Goal: Information Seeking & Learning: Learn about a topic

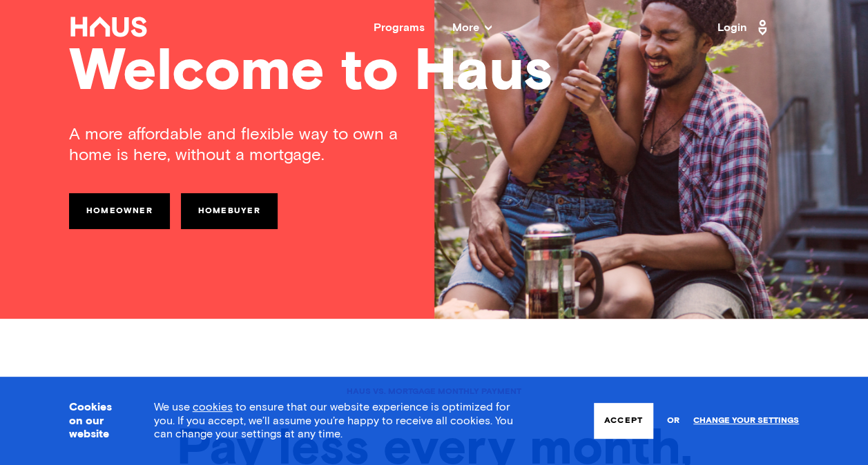
scroll to position [146, 0]
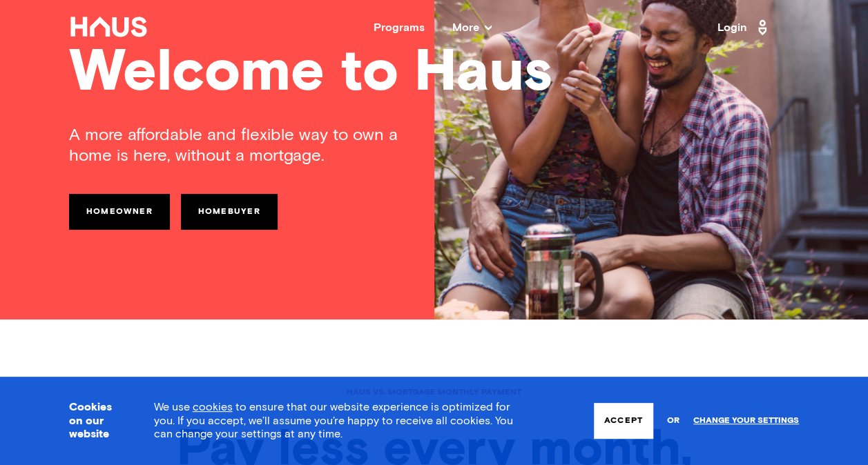
click at [124, 206] on link "Homeowner" at bounding box center [119, 212] width 101 height 36
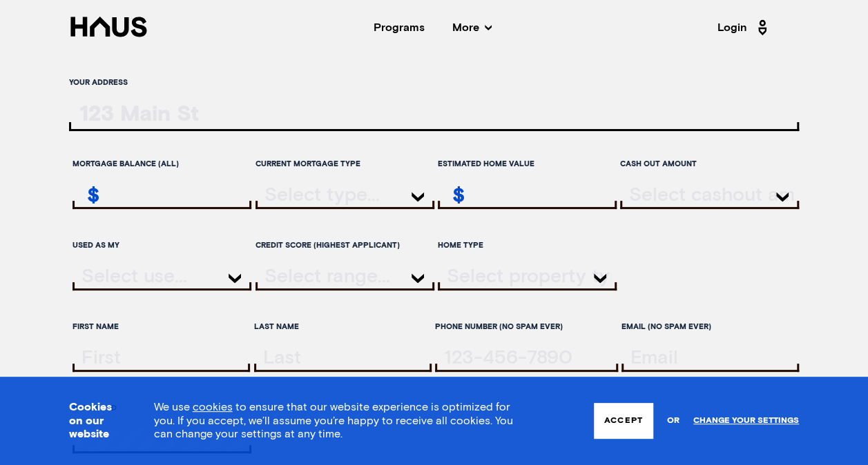
click at [162, 121] on input "ratesLocationInput" at bounding box center [434, 117] width 730 height 28
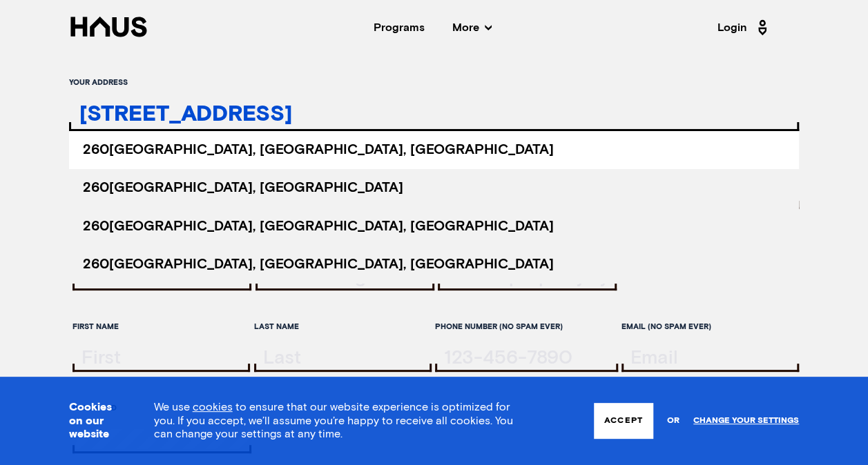
click at [169, 151] on span "[STREET_ADDRESS]" at bounding box center [318, 150] width 471 height 14
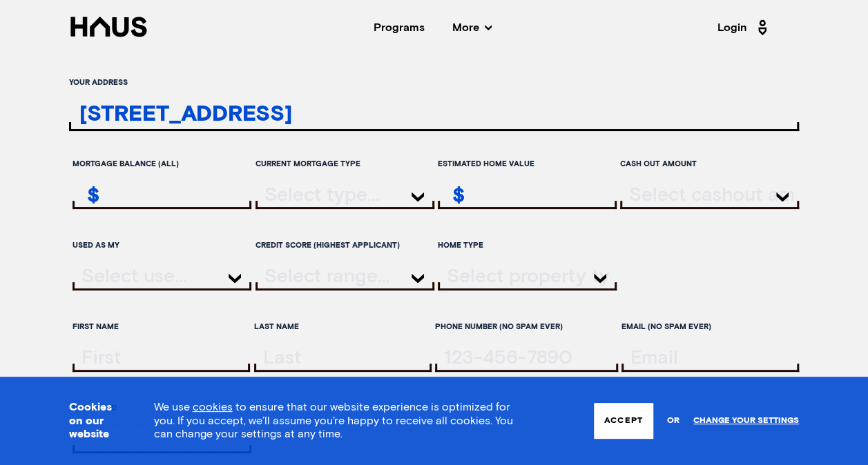
type input "[STREET_ADDRESS]"
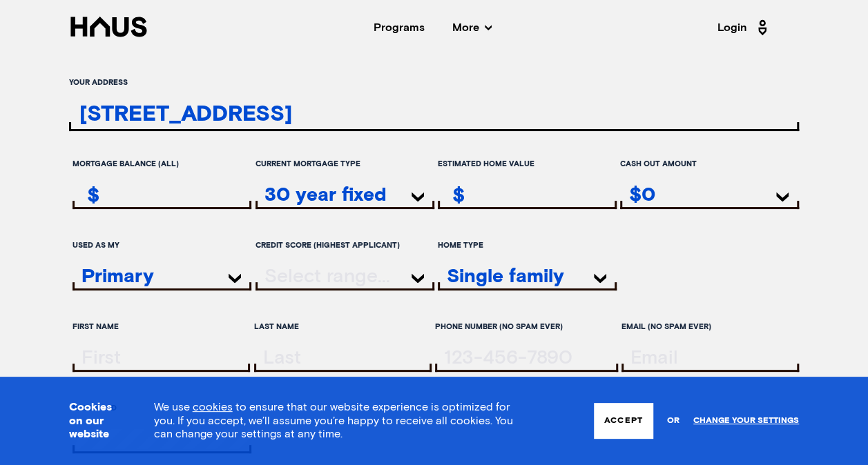
click at [166, 196] on input "remainingMortgageAmount" at bounding box center [163, 195] width 175 height 20
type input "338,000"
click at [485, 199] on input "estimatedHomeValue" at bounding box center [528, 195] width 175 height 20
type input "550,000"
click at [675, 197] on div "$0" at bounding box center [709, 196] width 179 height 24
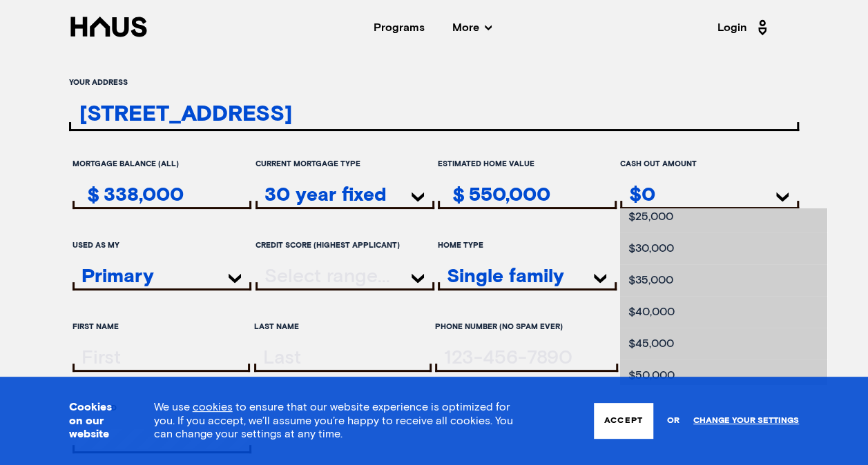
scroll to position [180, 0]
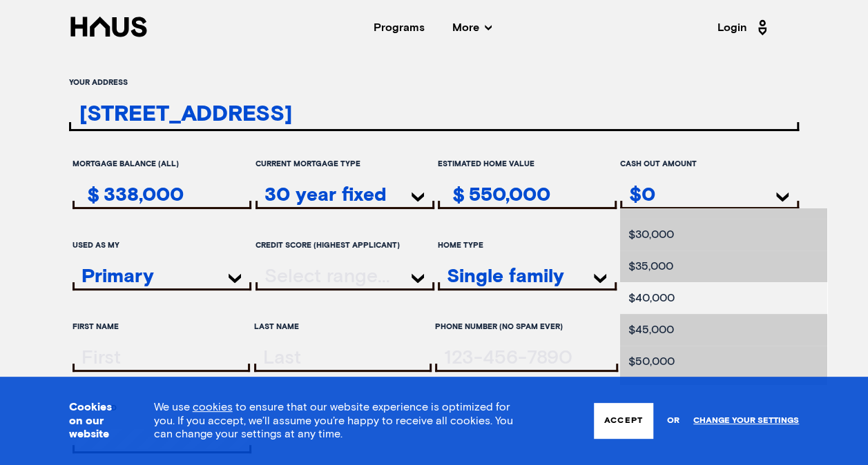
click at [639, 301] on li "$40,000" at bounding box center [723, 298] width 207 height 32
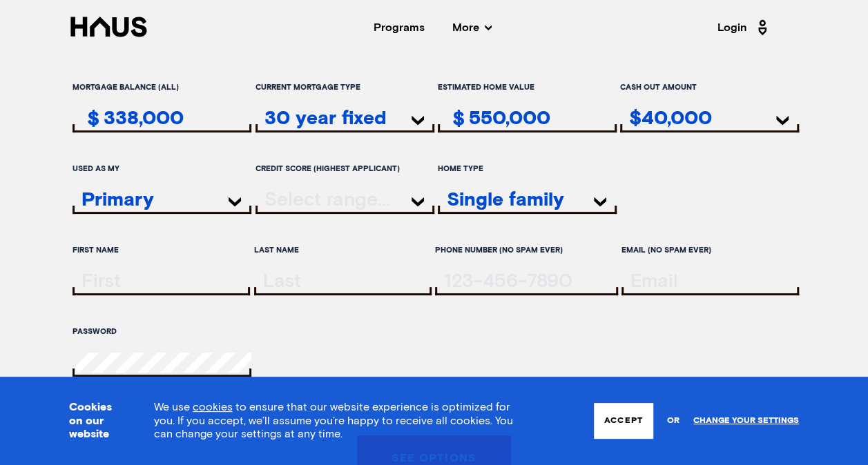
scroll to position [77, 0]
click at [172, 194] on div "Primary" at bounding box center [162, 201] width 179 height 24
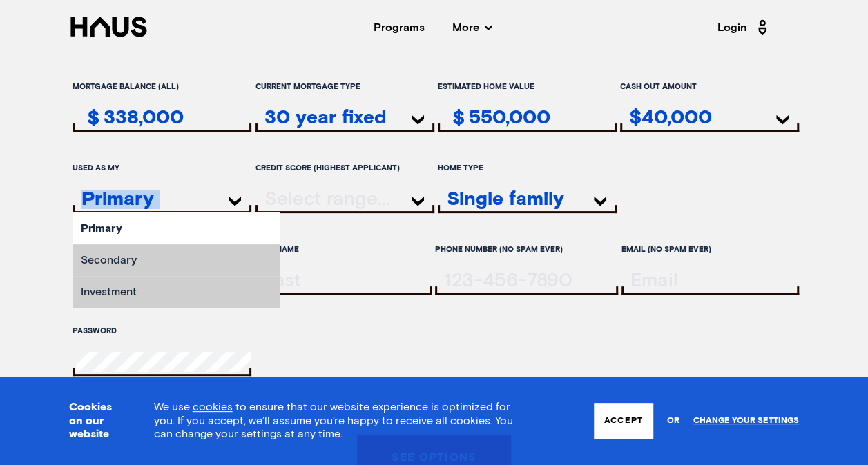
click at [172, 194] on div "Primary" at bounding box center [162, 201] width 179 height 24
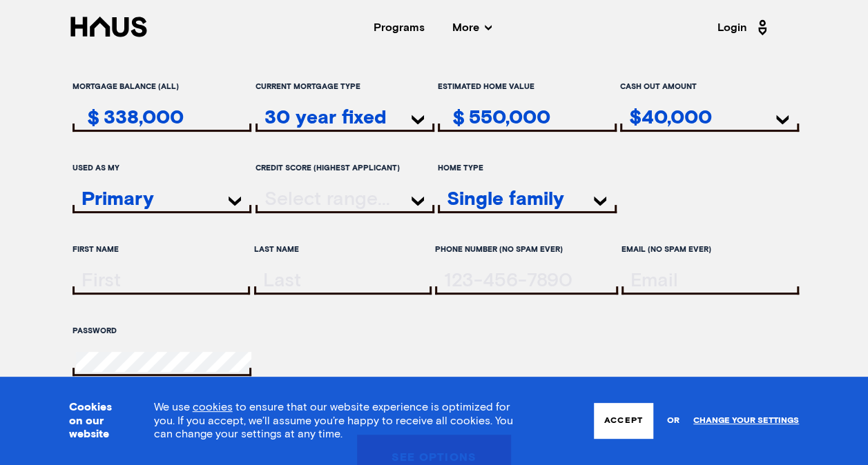
click at [367, 202] on div at bounding box center [345, 201] width 179 height 24
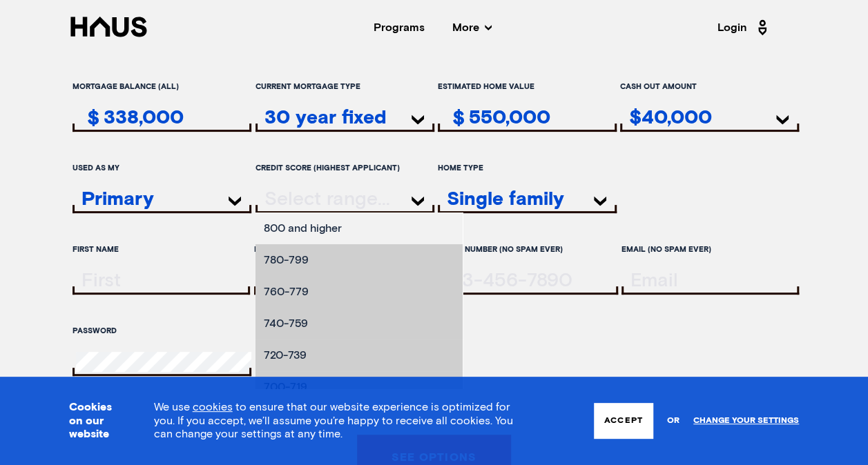
click at [359, 229] on li "800 and higher" at bounding box center [359, 229] width 207 height 32
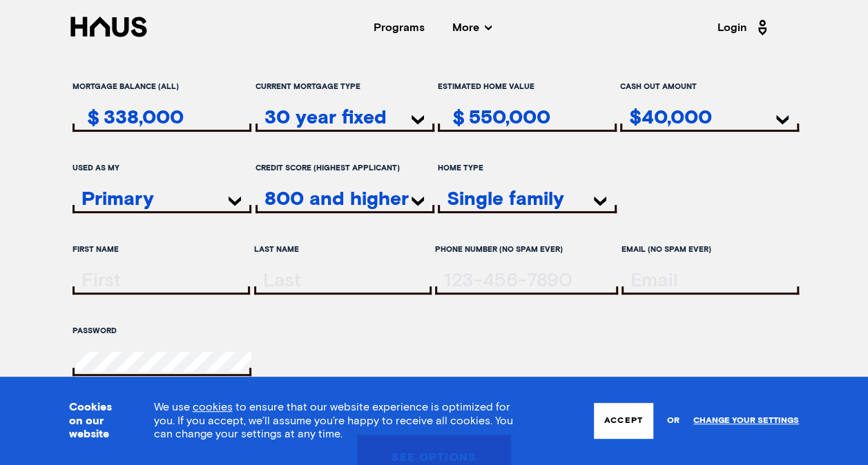
click at [139, 273] on input "firstName" at bounding box center [163, 281] width 174 height 20
type input "[PERSON_NAME]"
click at [276, 281] on input "lastName" at bounding box center [345, 281] width 174 height 20
type input "c"
type input "C"
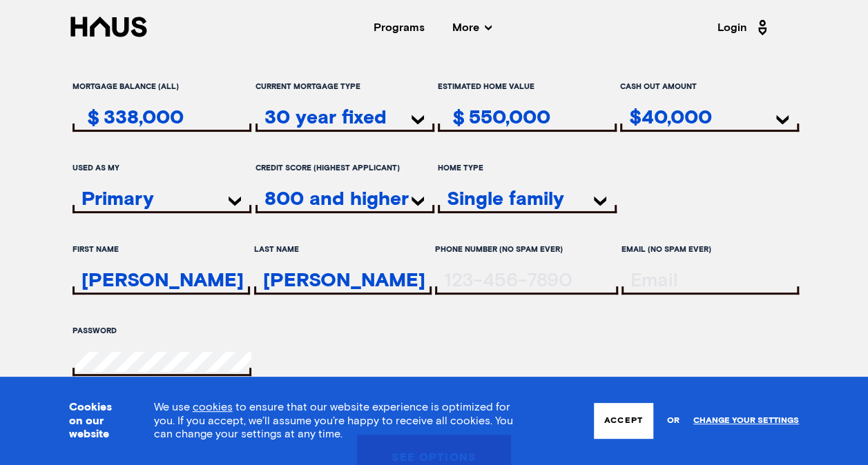
type input "[PERSON_NAME]"
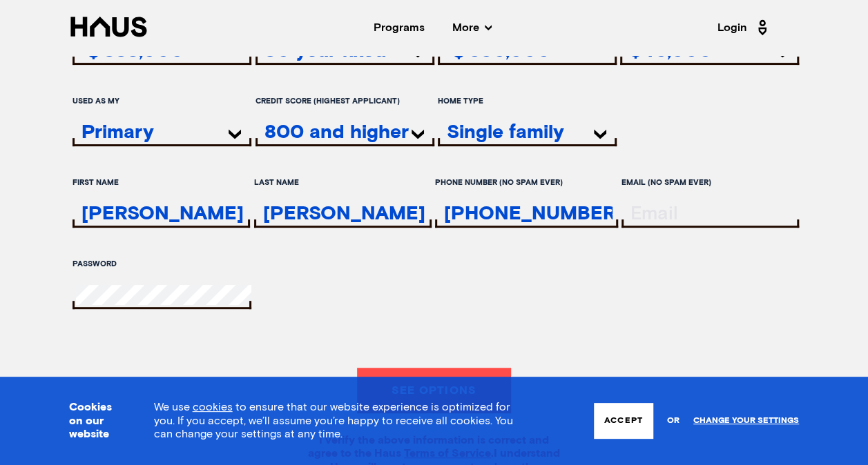
scroll to position [145, 0]
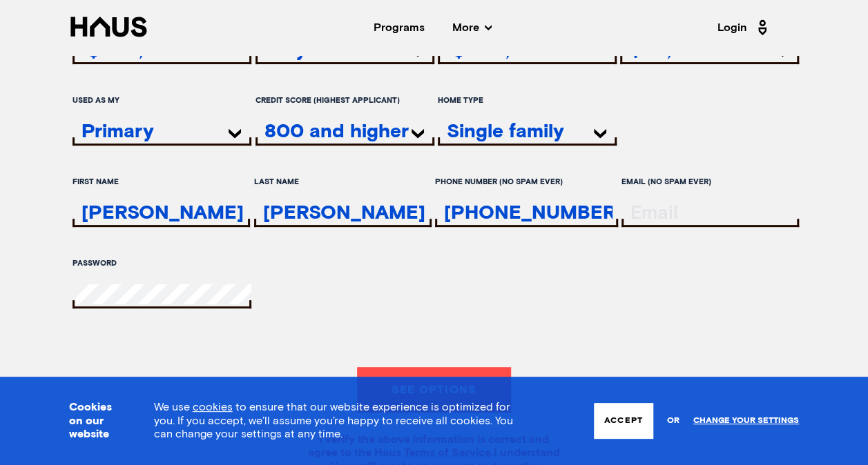
type input "[PHONE_NUMBER]"
type input "[EMAIL_ADDRESS][PERSON_NAME][DOMAIN_NAME]"
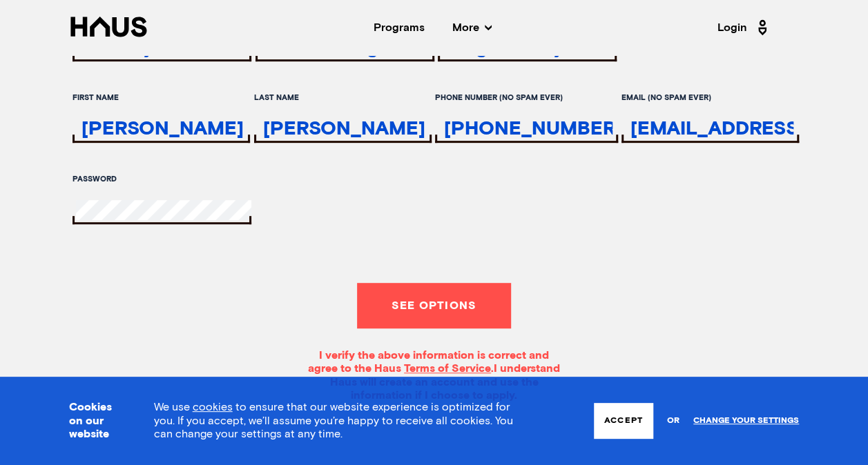
scroll to position [230, 0]
click at [39, 211] on div "Your address [STREET_ADDRESS][GEOGRAPHIC_DATA][STREET_ADDRESS] [STREET_ADDRESS]…" at bounding box center [434, 120] width 868 height 561
click at [451, 312] on button "See options" at bounding box center [434, 305] width 154 height 46
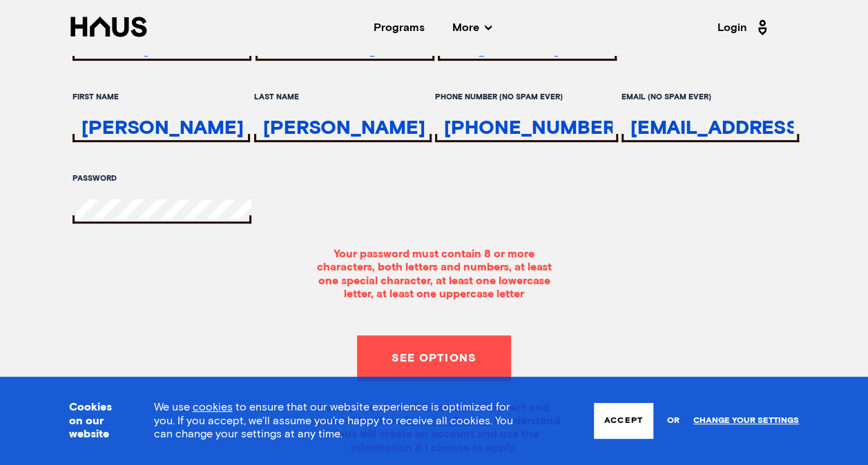
click at [623, 434] on button "Accept" at bounding box center [623, 421] width 59 height 36
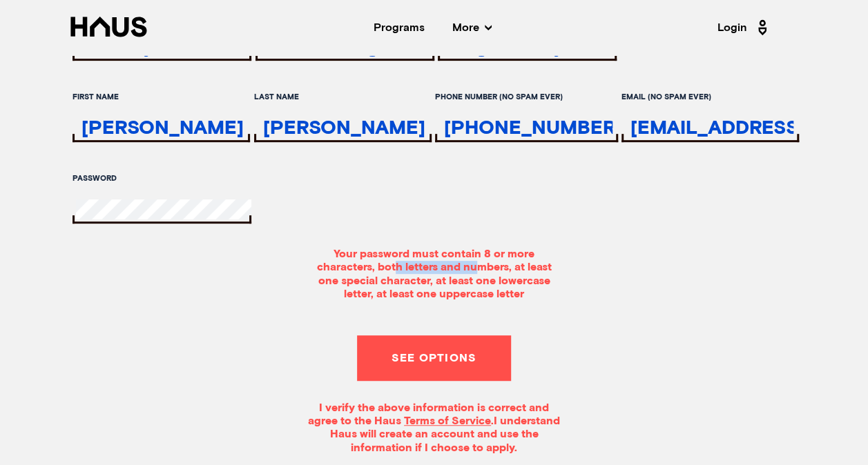
drag, startPoint x: 394, startPoint y: 267, endPoint x: 479, endPoint y: 271, distance: 84.4
click at [479, 271] on div "Your password must contain 8 or more characters, both letters and numbers, at l…" at bounding box center [435, 274] width 256 height 53
click at [405, 276] on div "Your password must contain 8 or more characters, both letters and numbers, at l…" at bounding box center [435, 274] width 256 height 53
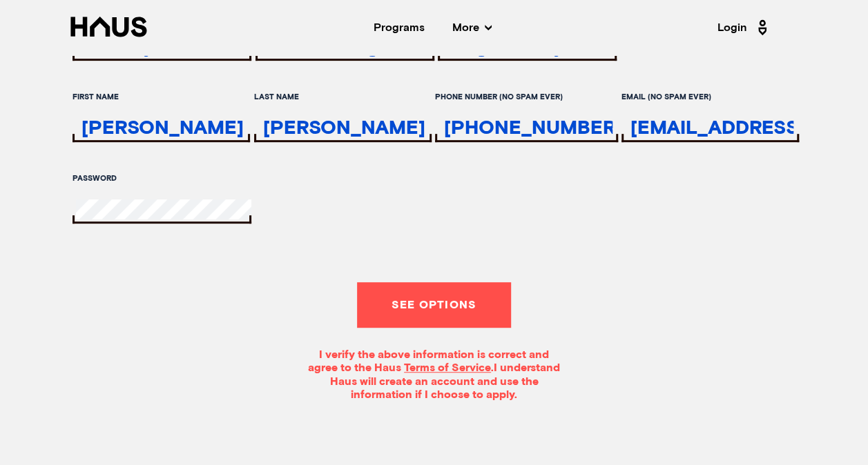
click at [470, 19] on nav "Back Programs More Resources Testimonials FAQ About Us Login" at bounding box center [434, 27] width 868 height 55
click at [391, 28] on div "Programs" at bounding box center [399, 27] width 51 height 11
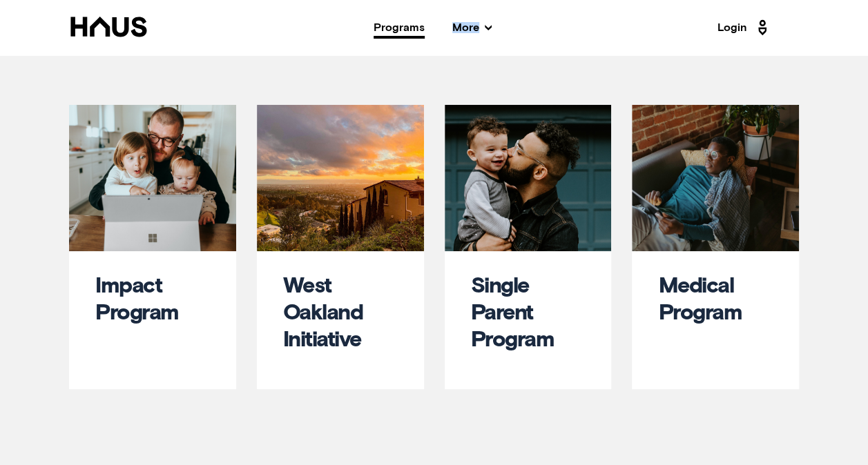
scroll to position [653, 0]
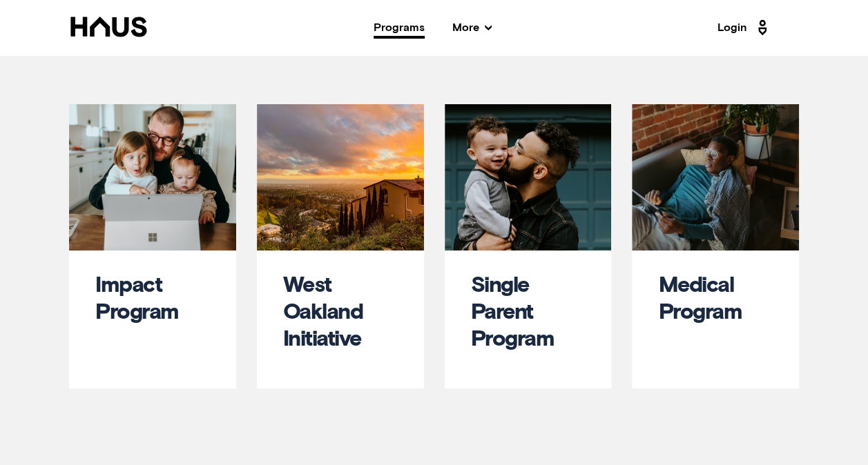
click at [536, 398] on div "Featured programs Impact Program West Oakland Initiative Single Parent Program …" at bounding box center [434, 212] width 868 height 604
click at [472, 37] on nav "Back Programs More Resources Testimonials FAQ About Us Login" at bounding box center [434, 27] width 868 height 55
click at [472, 36] on nav "Back Programs More Resources Testimonials FAQ About Us Login" at bounding box center [434, 27] width 868 height 55
click at [488, 30] on icon at bounding box center [488, 27] width 7 height 7
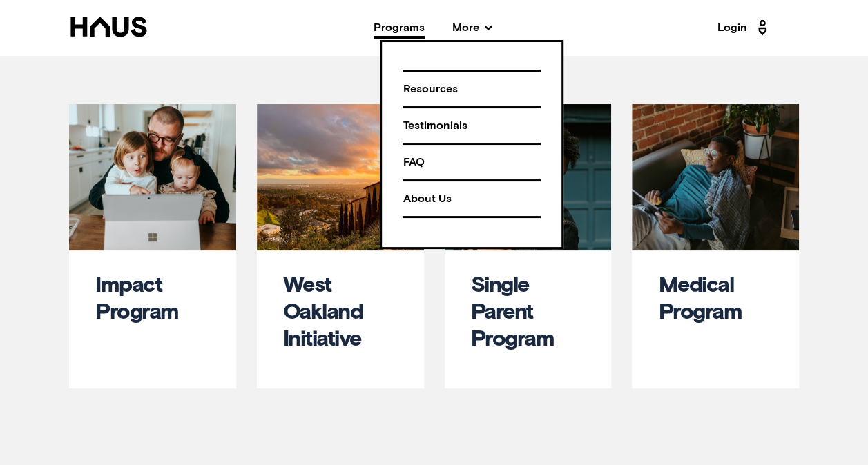
click at [410, 157] on div "FAQ" at bounding box center [472, 163] width 138 height 24
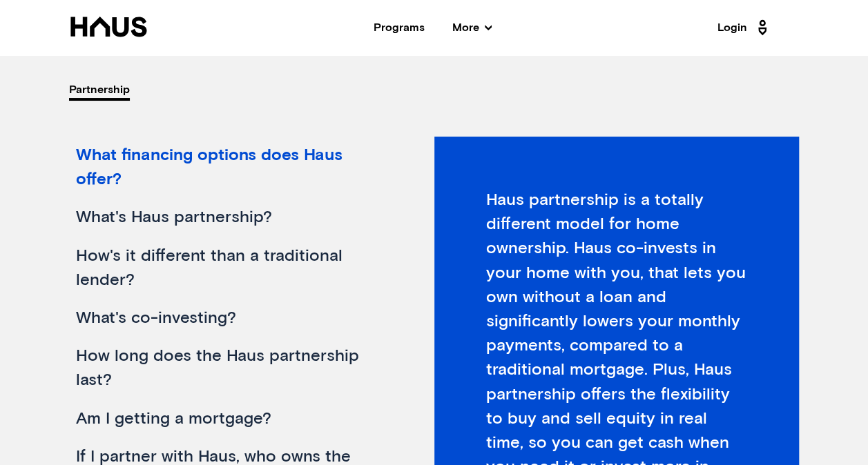
scroll to position [177, 0]
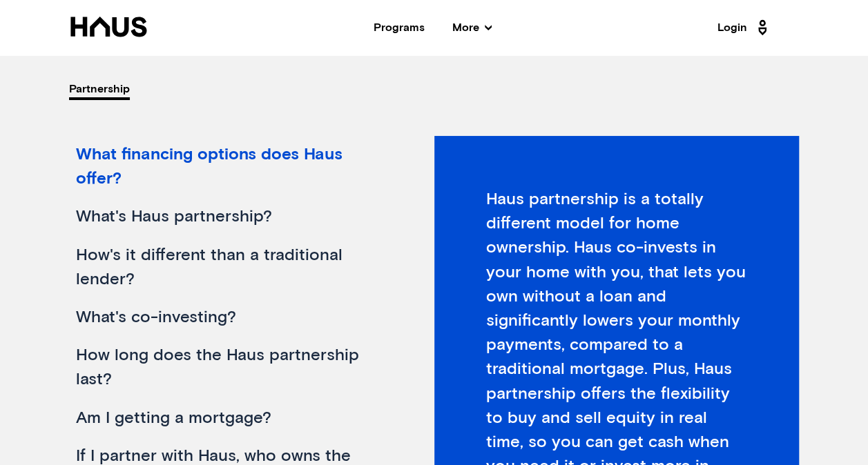
click at [296, 155] on div "What financing options does Haus offer?" at bounding box center [233, 167] width 329 height 62
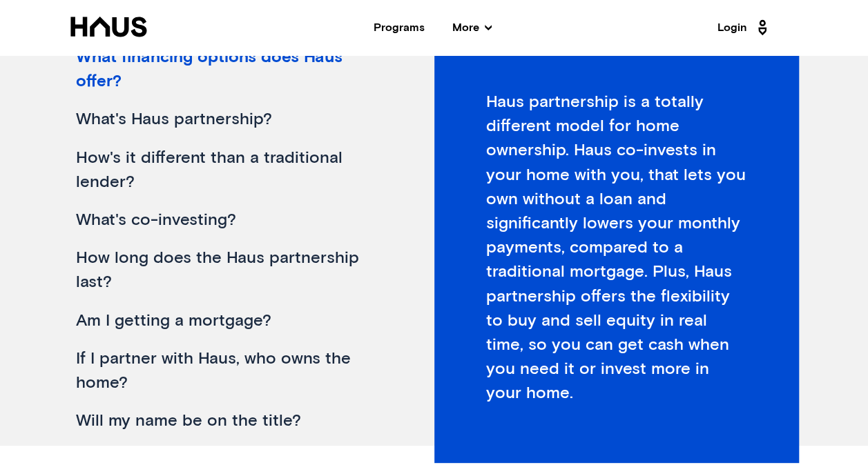
scroll to position [273, 0]
click at [239, 140] on div "How's it different than a traditional lender?" at bounding box center [233, 171] width 329 height 62
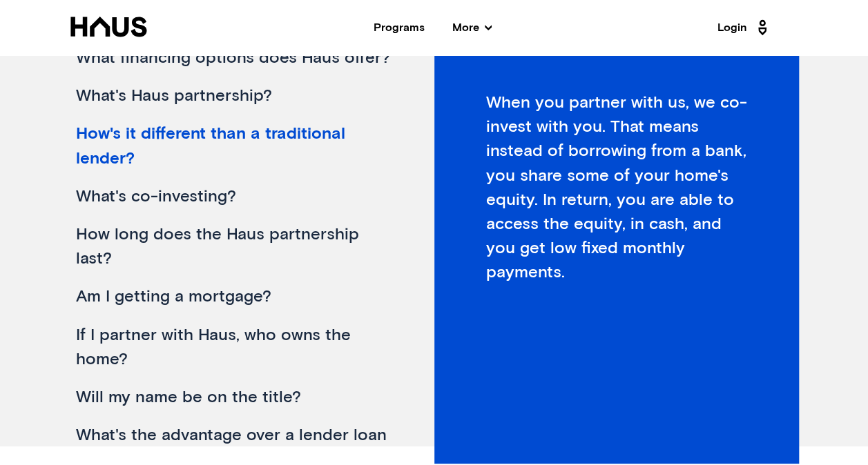
click at [106, 193] on div "What's co-investing?" at bounding box center [233, 197] width 329 height 38
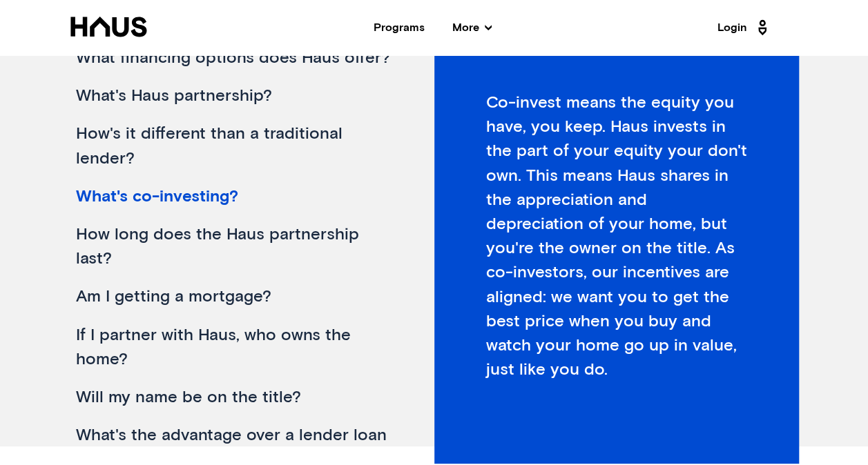
scroll to position [102, 0]
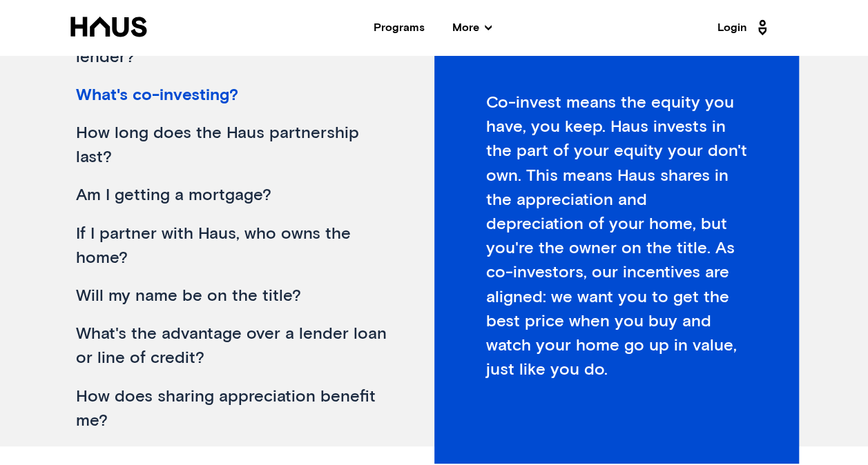
click at [106, 193] on div "Am I getting a mortgage?" at bounding box center [233, 196] width 329 height 38
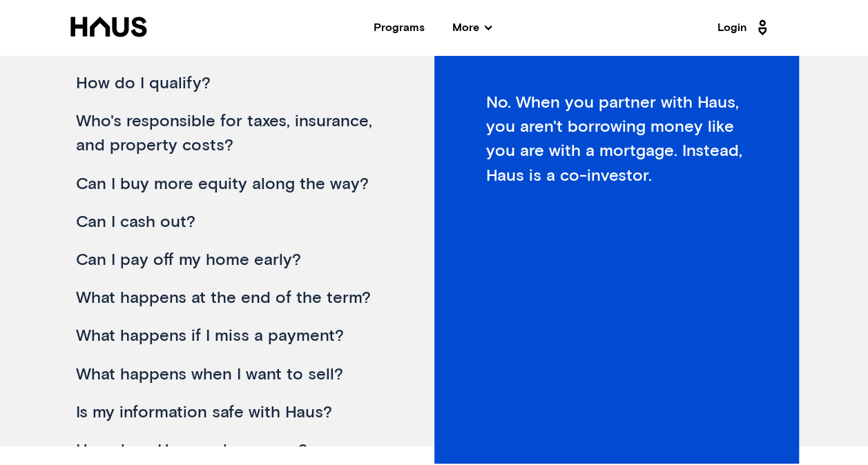
scroll to position [475, 0]
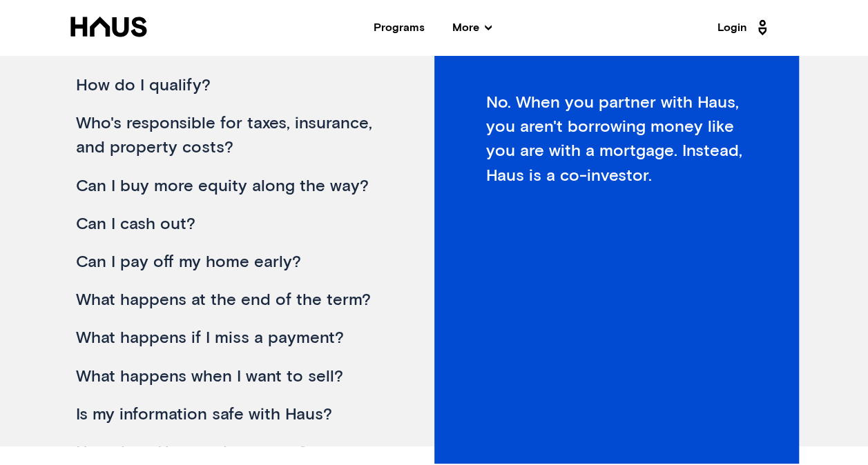
click at [191, 83] on div "How do I qualify?" at bounding box center [233, 86] width 329 height 38
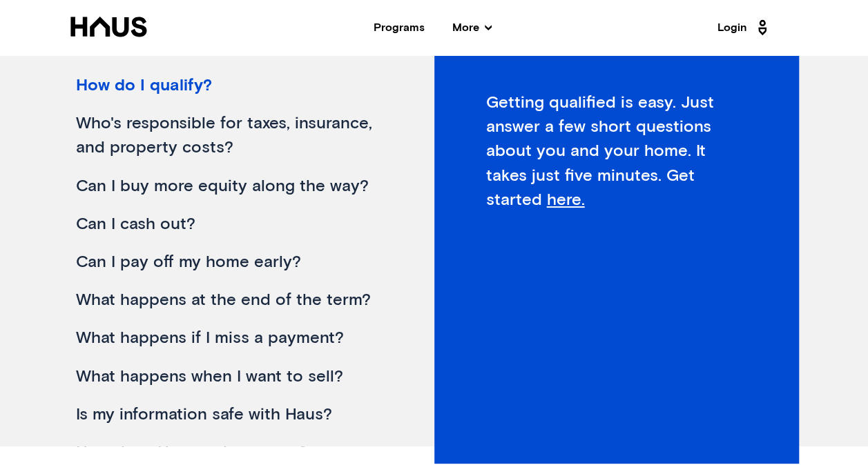
click at [164, 223] on div "Can I cash out?" at bounding box center [233, 225] width 329 height 38
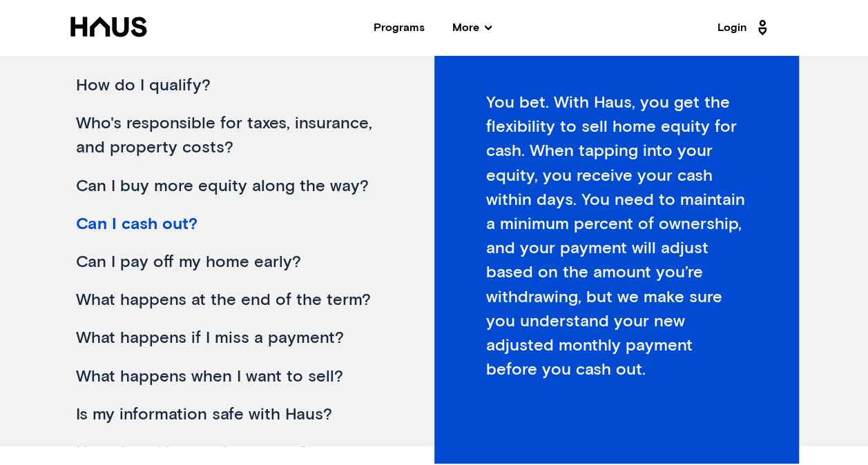
scroll to position [514, 0]
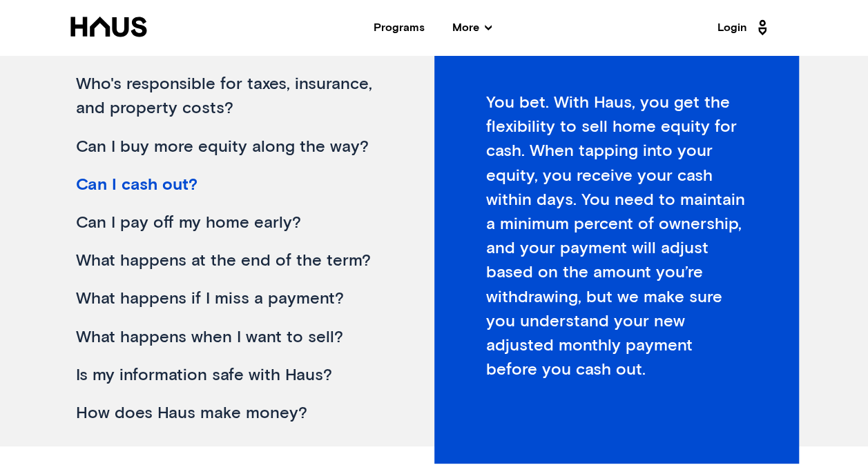
click at [242, 407] on div "How does Haus make money?" at bounding box center [233, 414] width 329 height 38
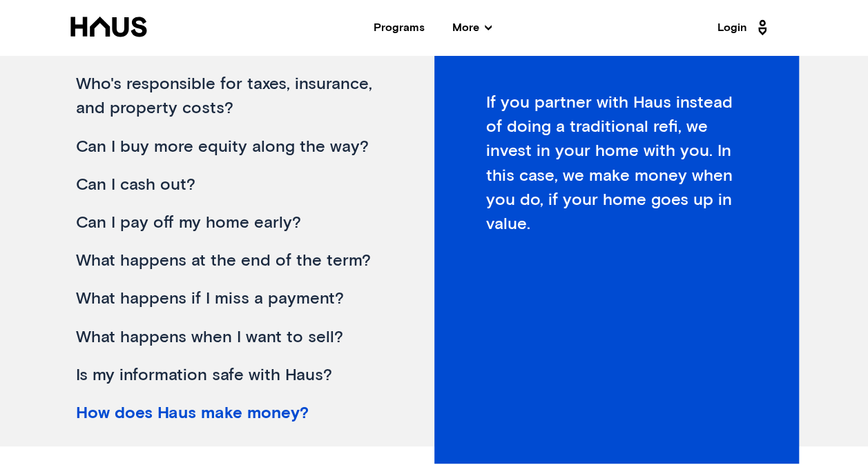
click at [300, 305] on div "What happens if I miss a payment?" at bounding box center [233, 299] width 329 height 38
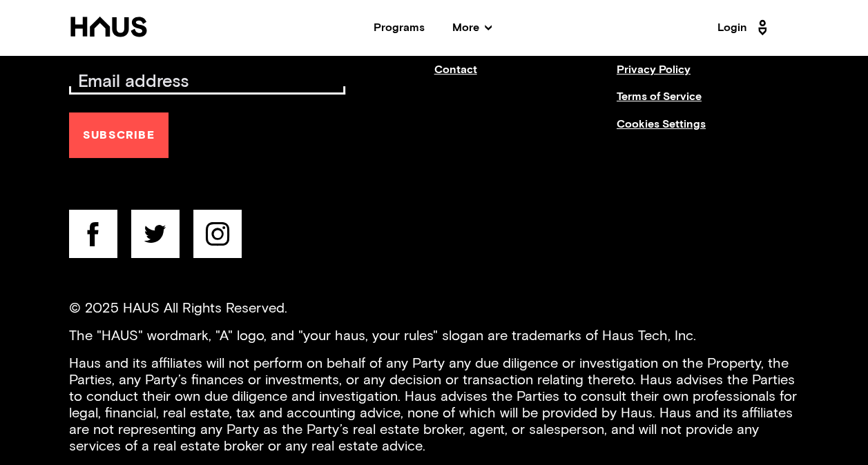
scroll to position [1072, 0]
